Goal: Find specific page/section: Find specific page/section

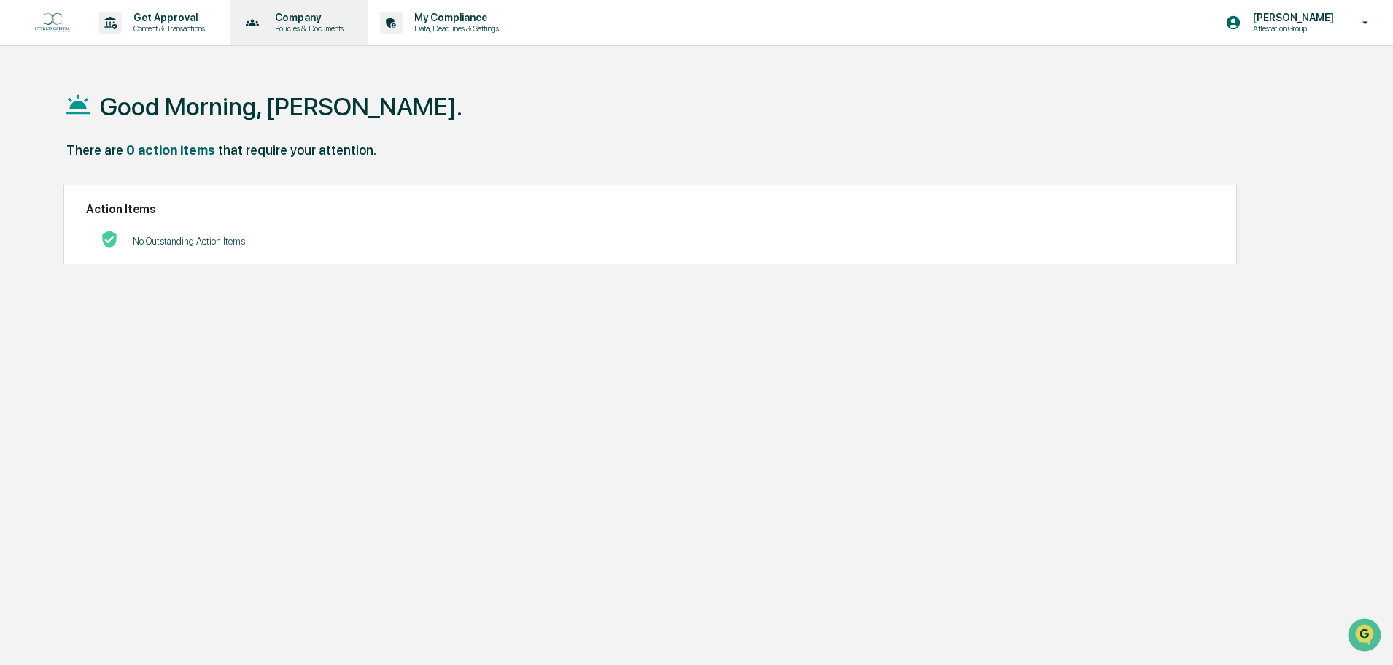
click at [322, 24] on p "Policies & Documents" at bounding box center [307, 28] width 88 height 10
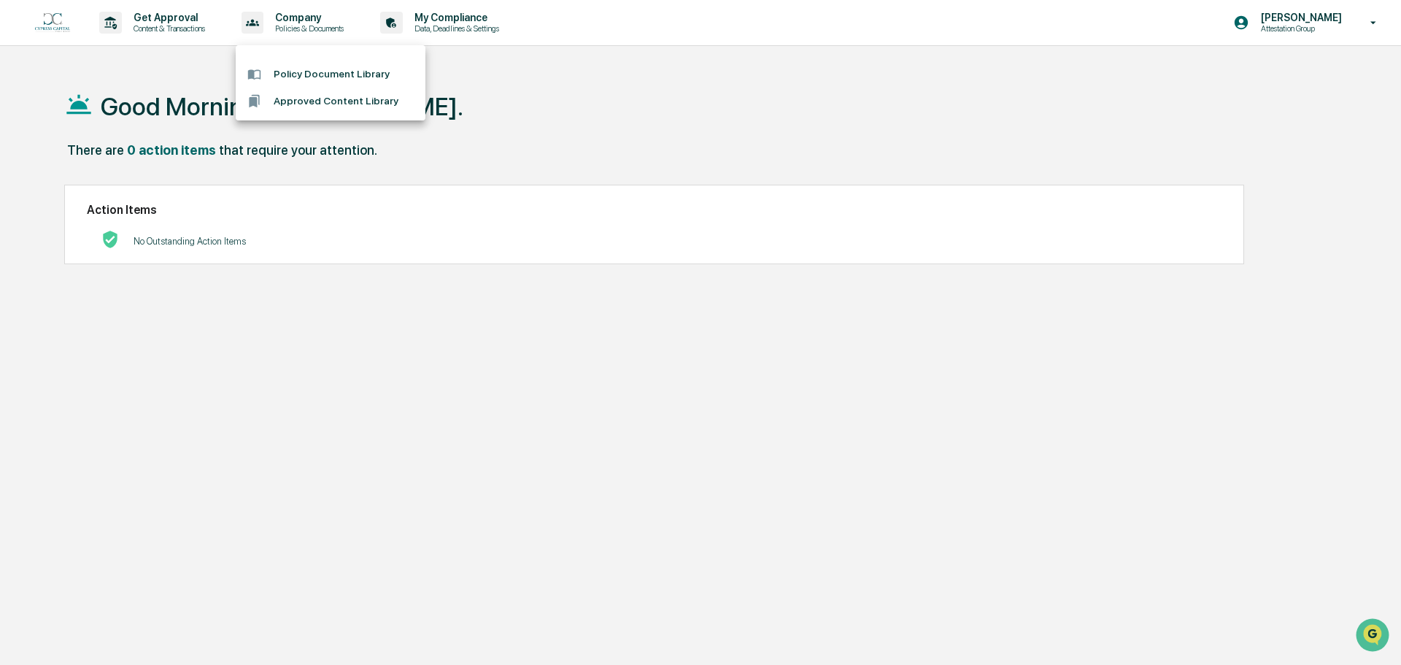
click at [308, 96] on li "Approved Content Library" at bounding box center [331, 101] width 190 height 27
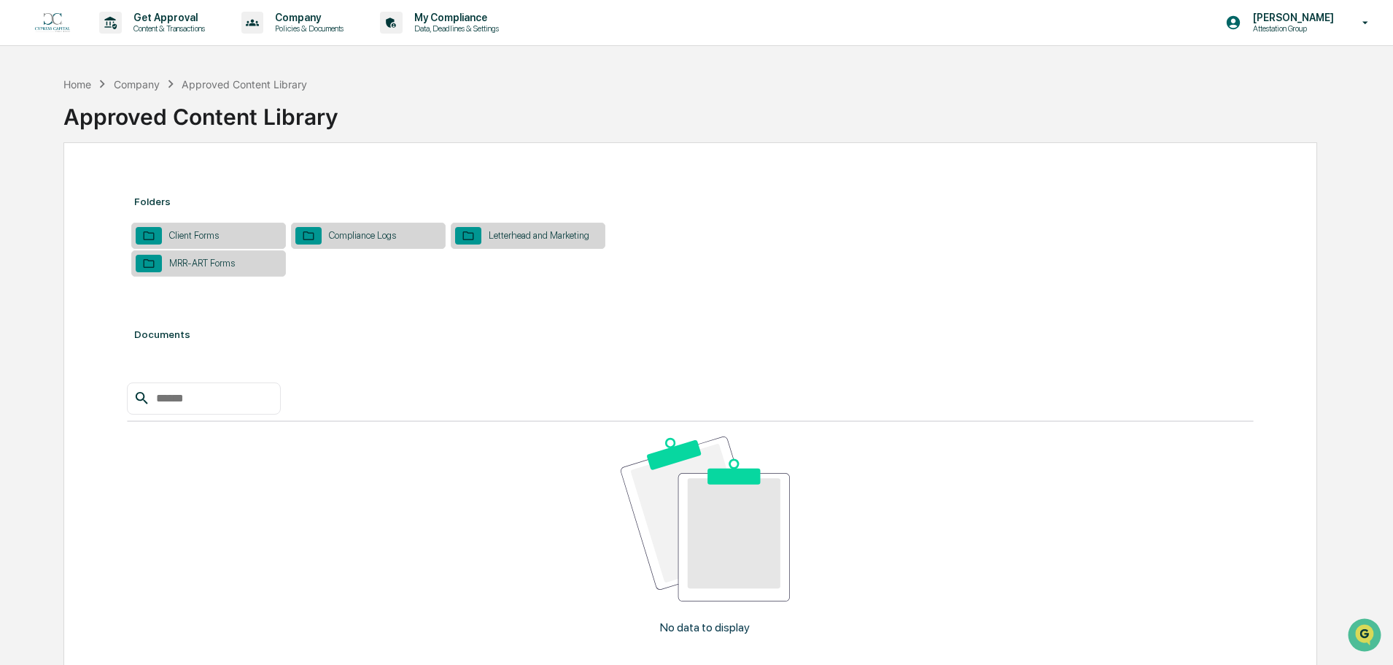
click at [493, 239] on div "Letterhead and Marketing" at bounding box center [538, 235] width 115 height 11
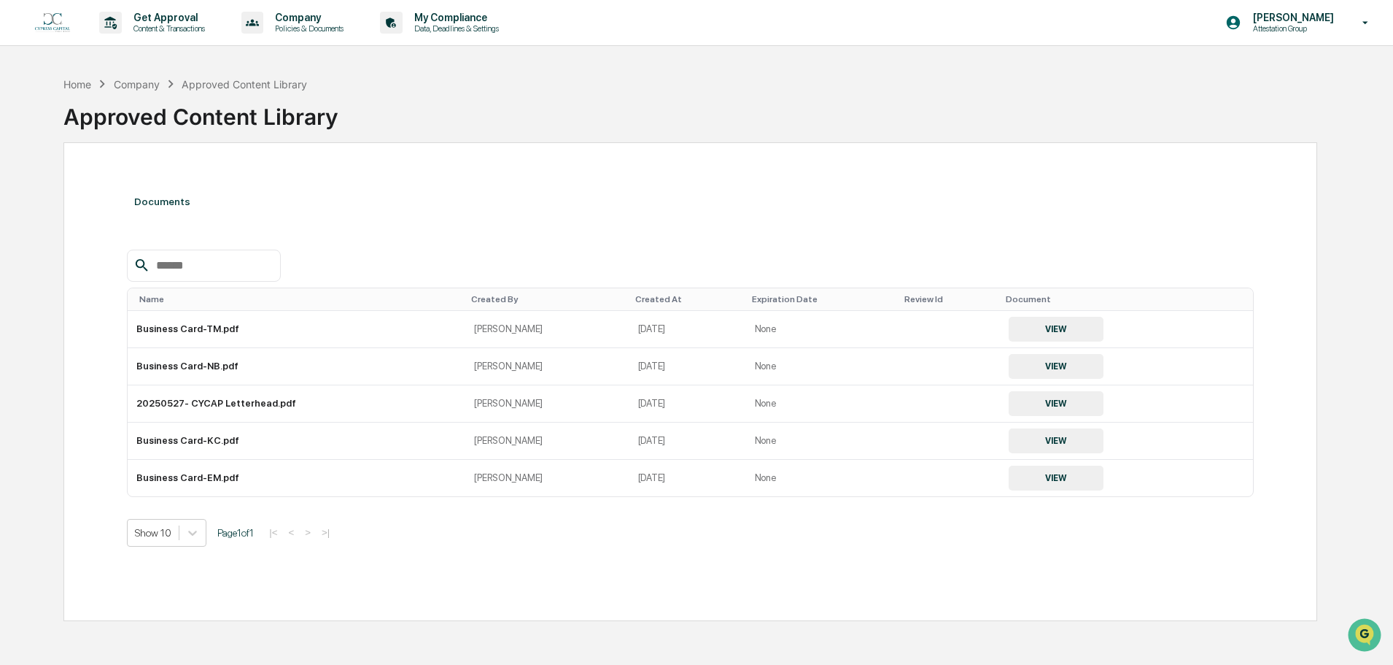
click at [145, 81] on div "Company" at bounding box center [137, 84] width 46 height 12
click at [257, 85] on div "Approved Content Library" at bounding box center [244, 84] width 125 height 12
click at [320, 15] on p "Company" at bounding box center [307, 18] width 88 height 12
click at [328, 107] on li "Approved Content Library" at bounding box center [331, 101] width 190 height 27
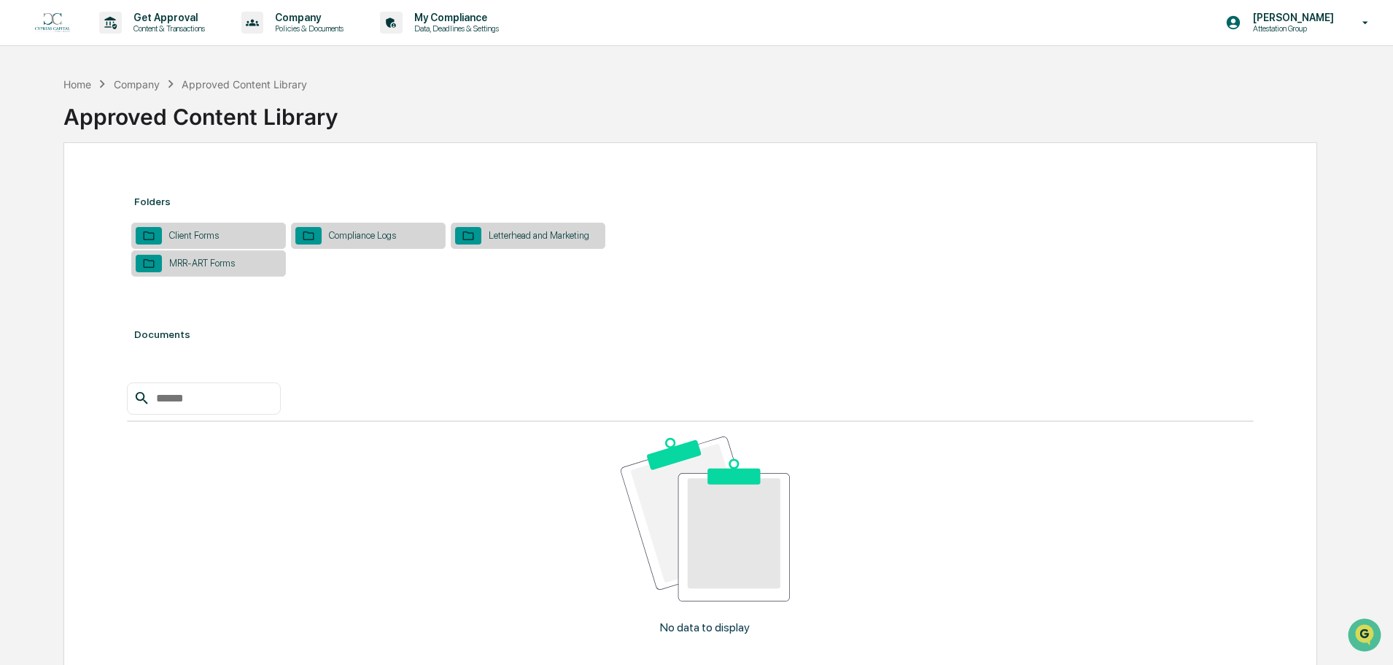
click at [246, 236] on div "Client Forms" at bounding box center [208, 235] width 155 height 26
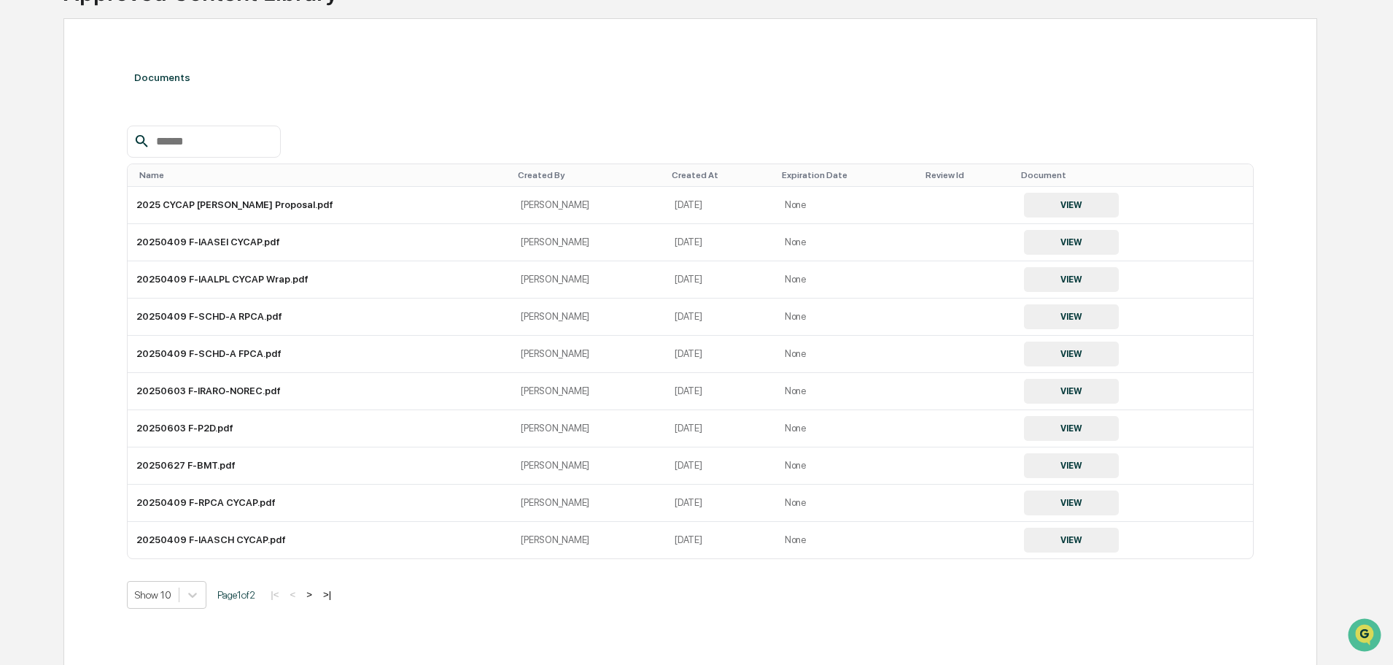
scroll to position [142, 0]
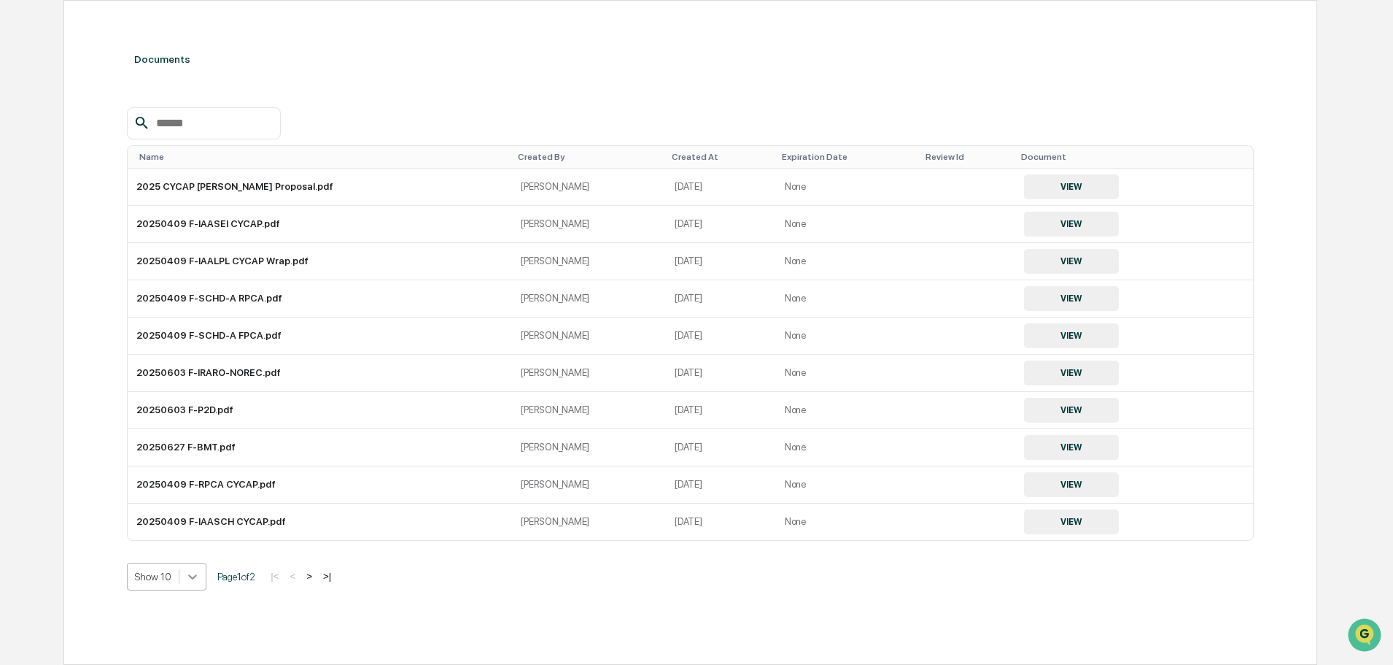
click at [198, 576] on body "Get Approval Content & Transactions Company Policies & Documents My Compliance …" at bounding box center [696, 261] width 1393 height 807
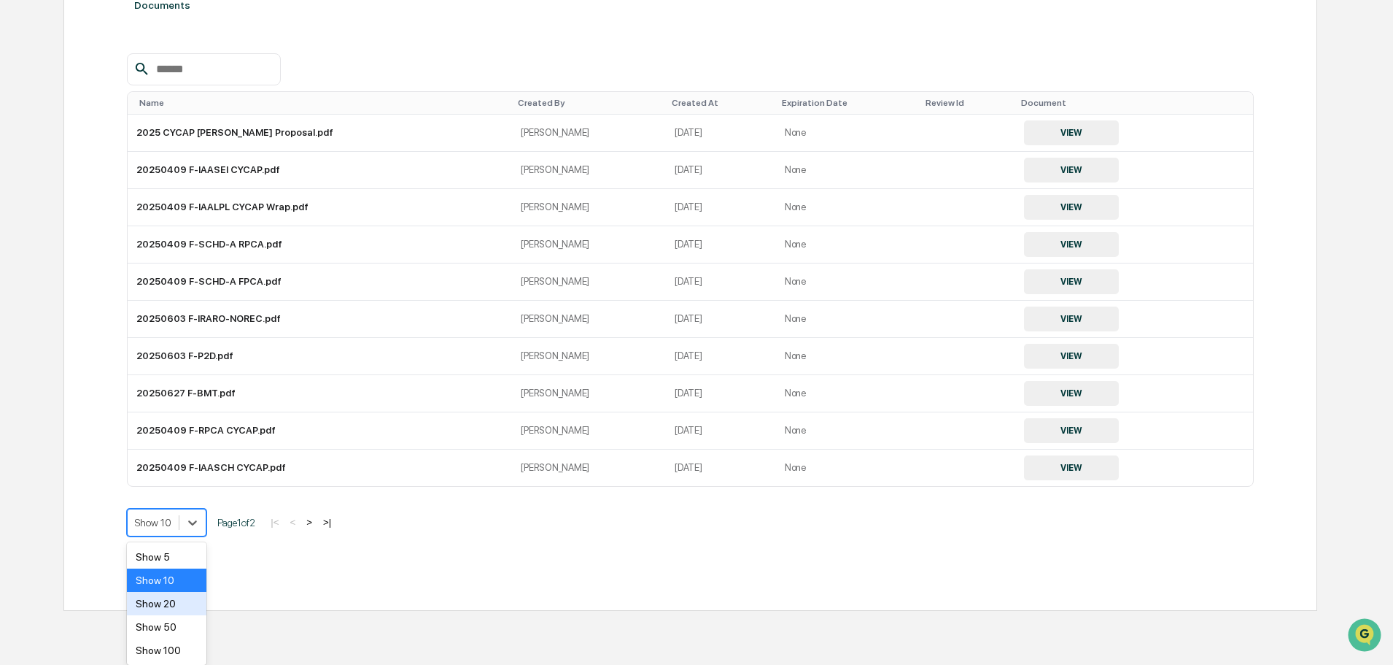
click at [171, 601] on div "Show 20" at bounding box center [167, 603] width 80 height 23
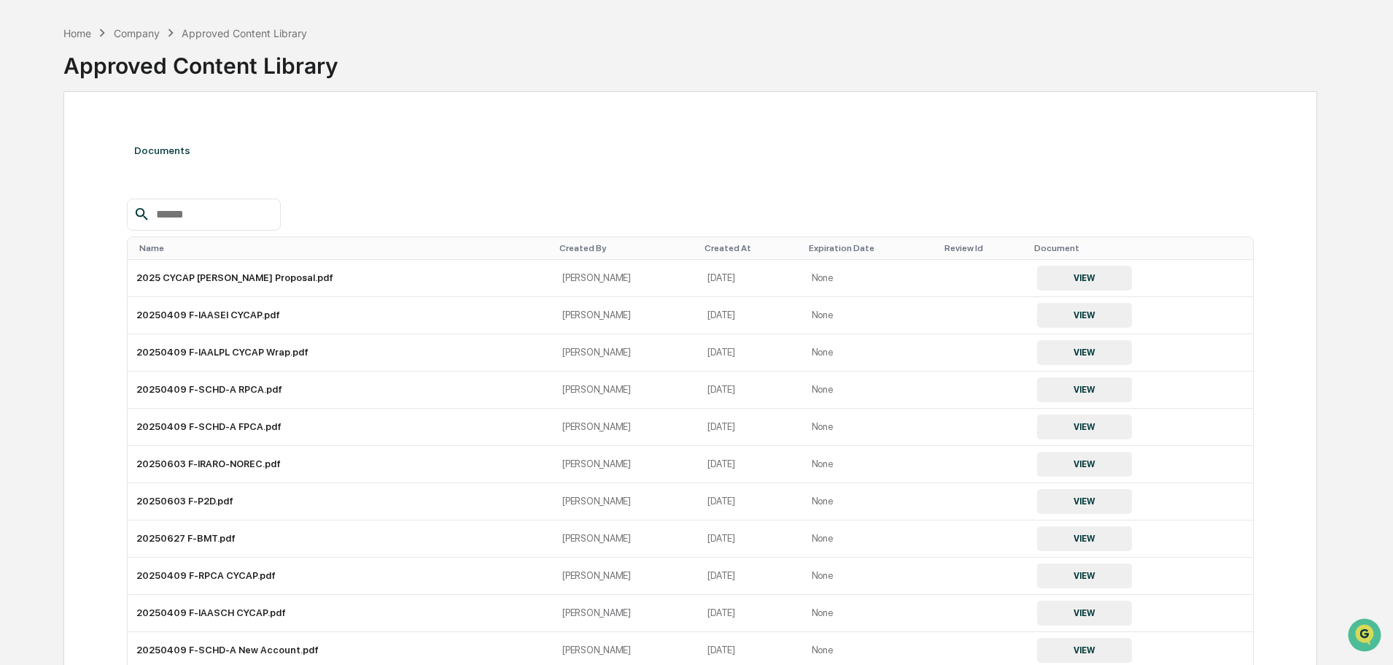
scroll to position [50, 0]
